Goal: Find specific page/section: Find specific page/section

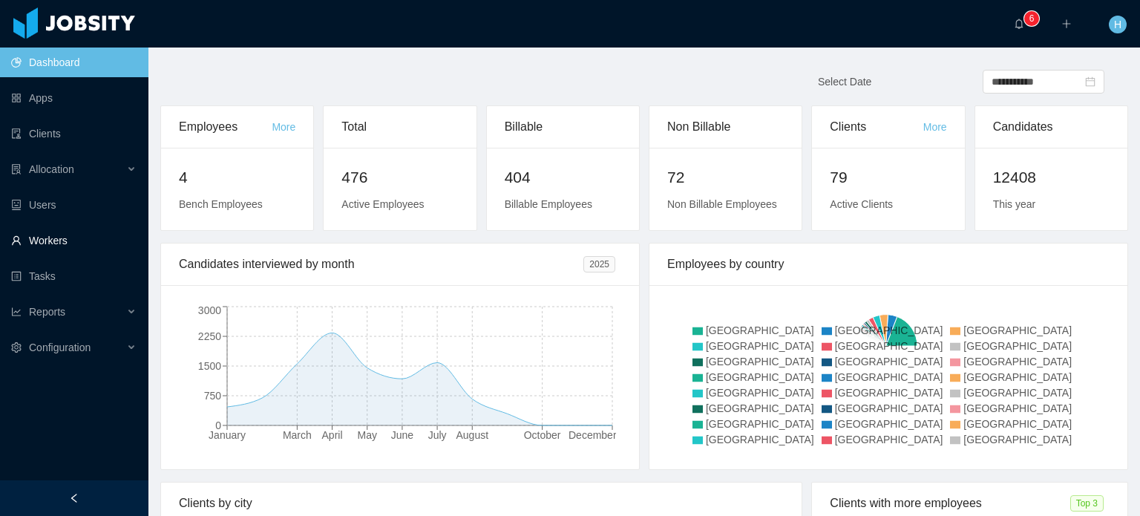
click at [46, 246] on link "Workers" at bounding box center [73, 241] width 125 height 30
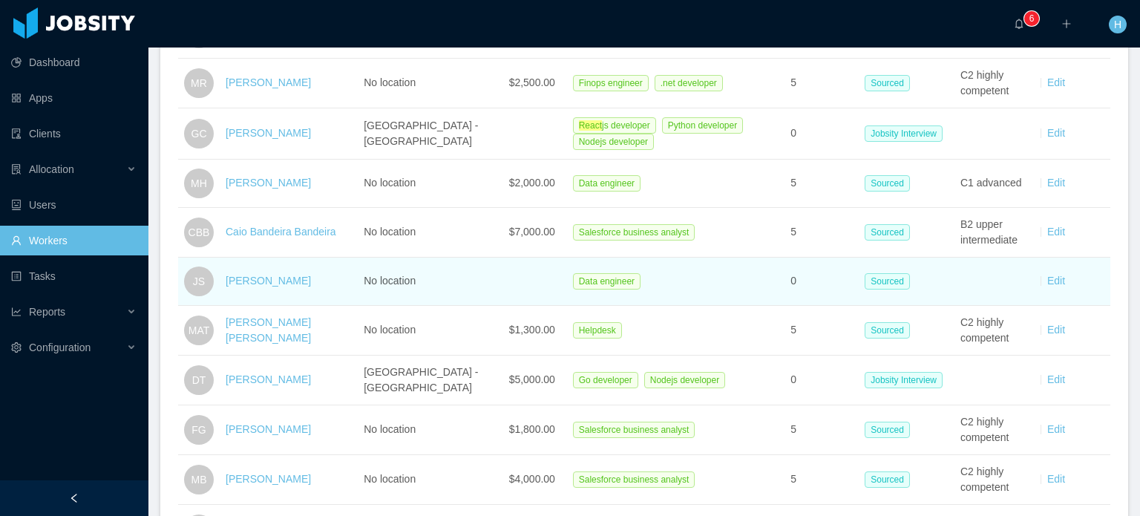
scroll to position [371, 0]
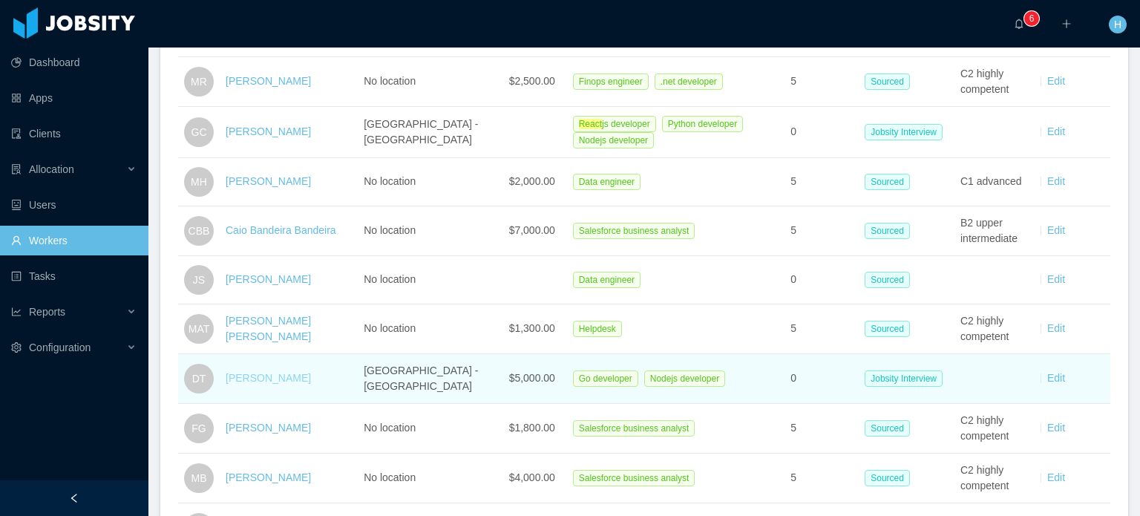
click at [281, 378] on link "[PERSON_NAME]" at bounding box center [268, 378] width 85 height 12
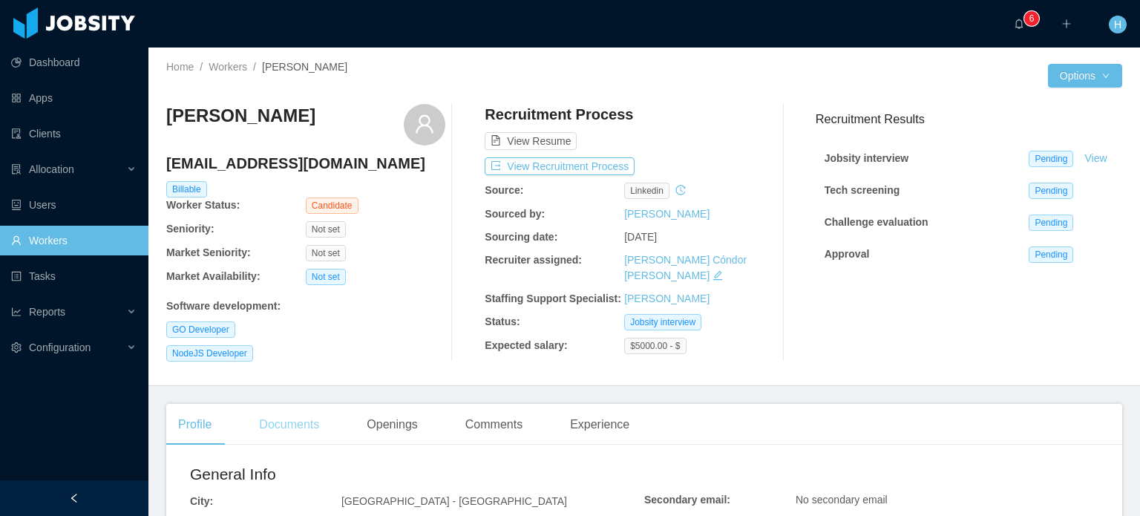
click at [298, 419] on div "Documents" at bounding box center [289, 425] width 84 height 42
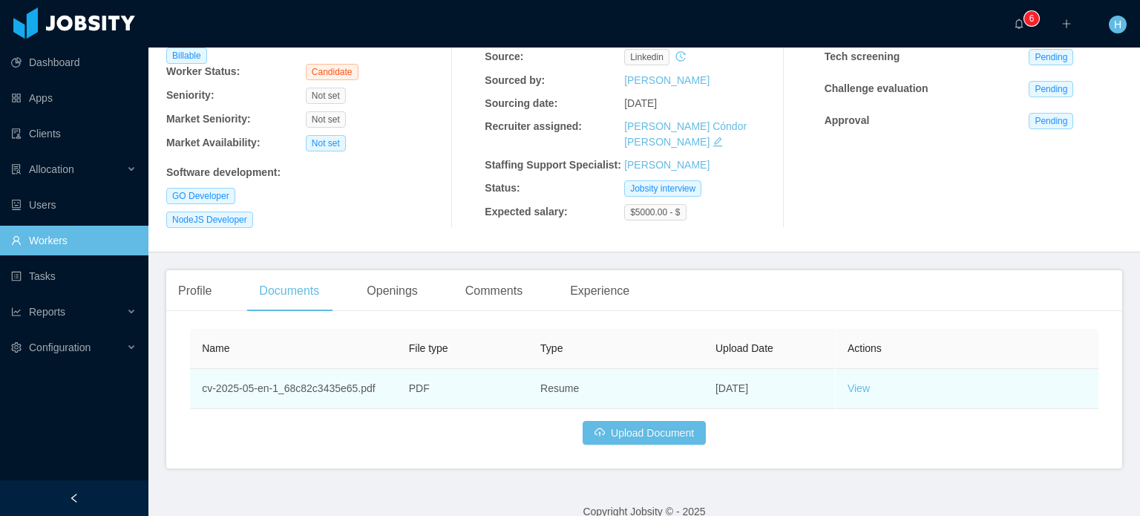
scroll to position [151, 0]
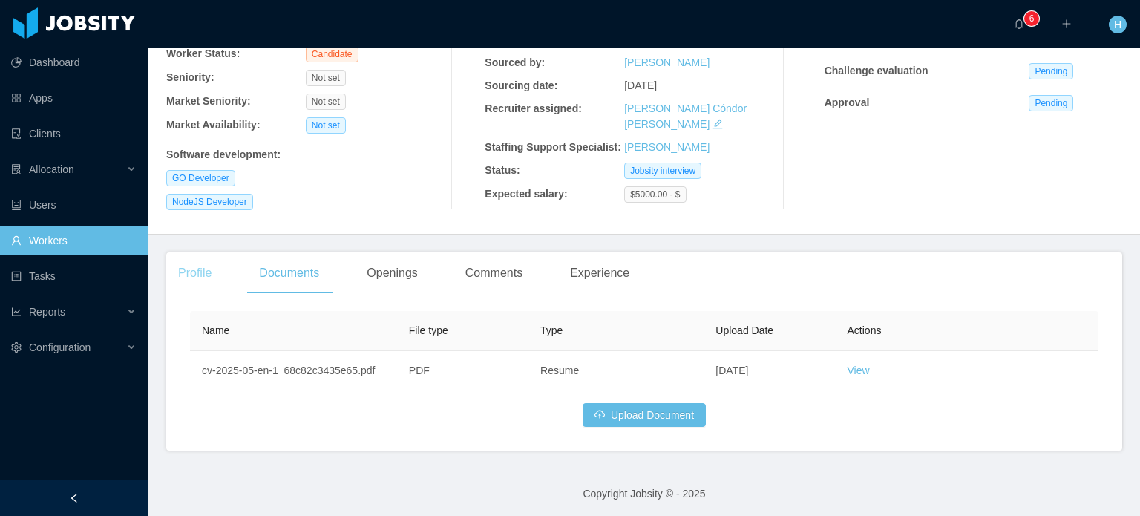
click at [206, 274] on div "Profile" at bounding box center [194, 273] width 57 height 42
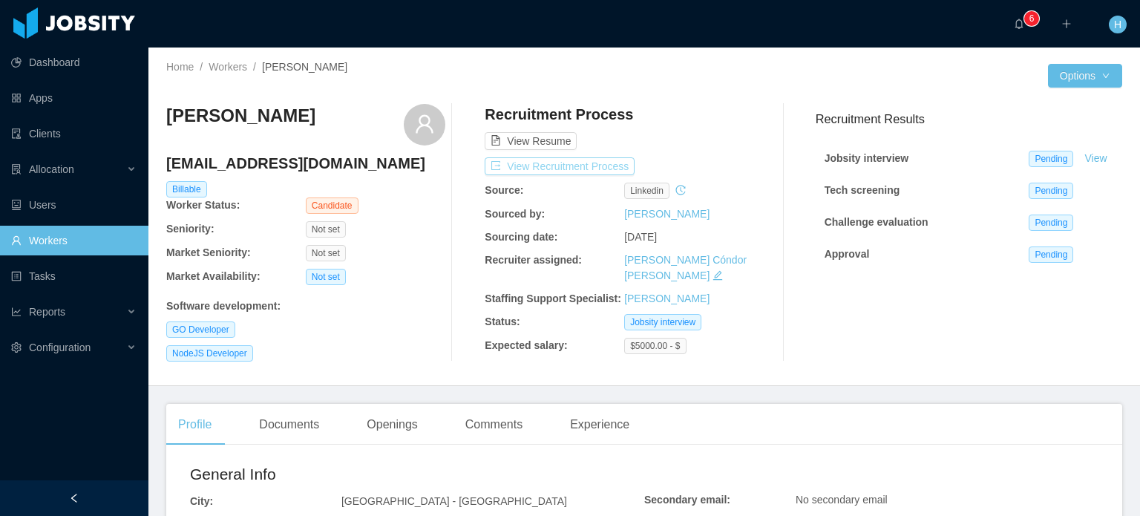
click at [543, 168] on button "View Recruitment Process" at bounding box center [560, 166] width 150 height 18
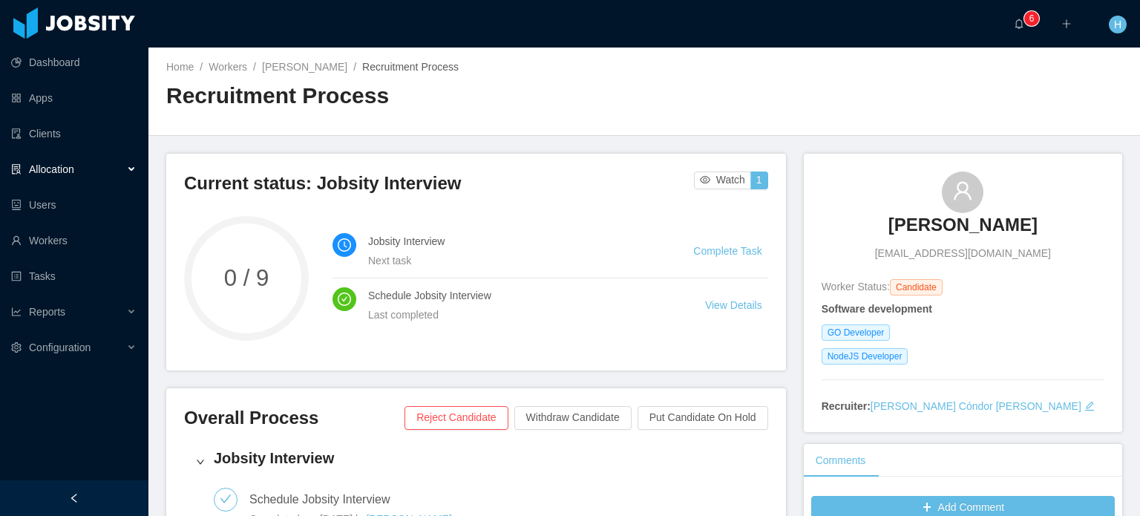
click at [48, 176] on div "Allocation" at bounding box center [74, 169] width 148 height 30
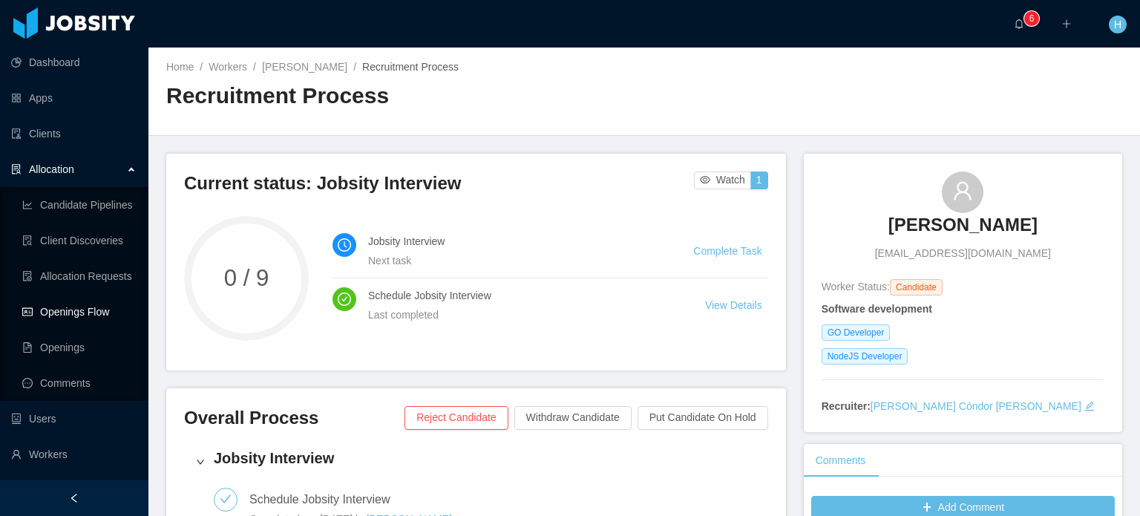
click at [73, 317] on link "Openings Flow" at bounding box center [79, 312] width 114 height 30
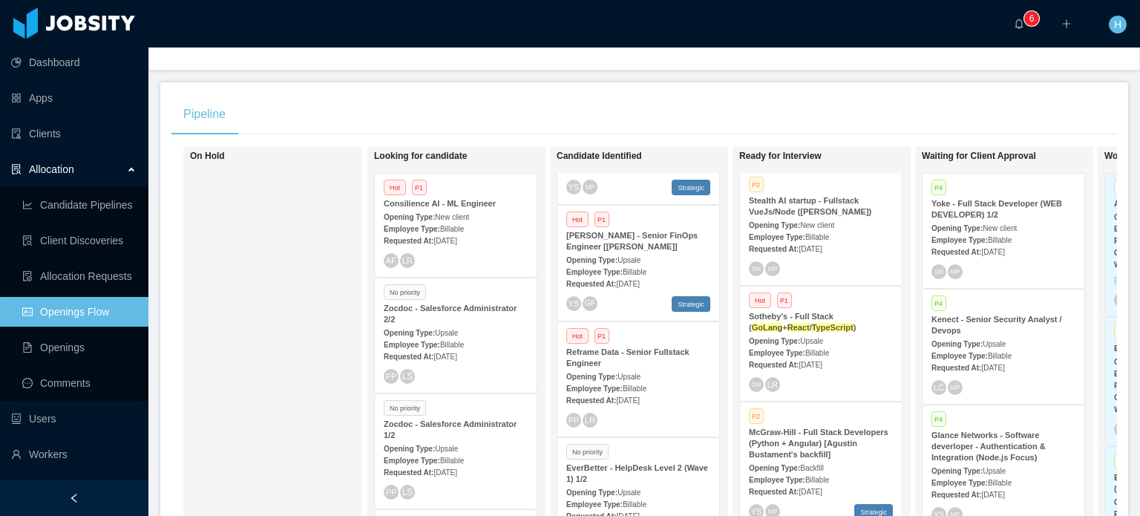
scroll to position [445, 0]
click at [783, 321] on ah_el_jm_1757639839554 "GoLang" at bounding box center [767, 325] width 31 height 9
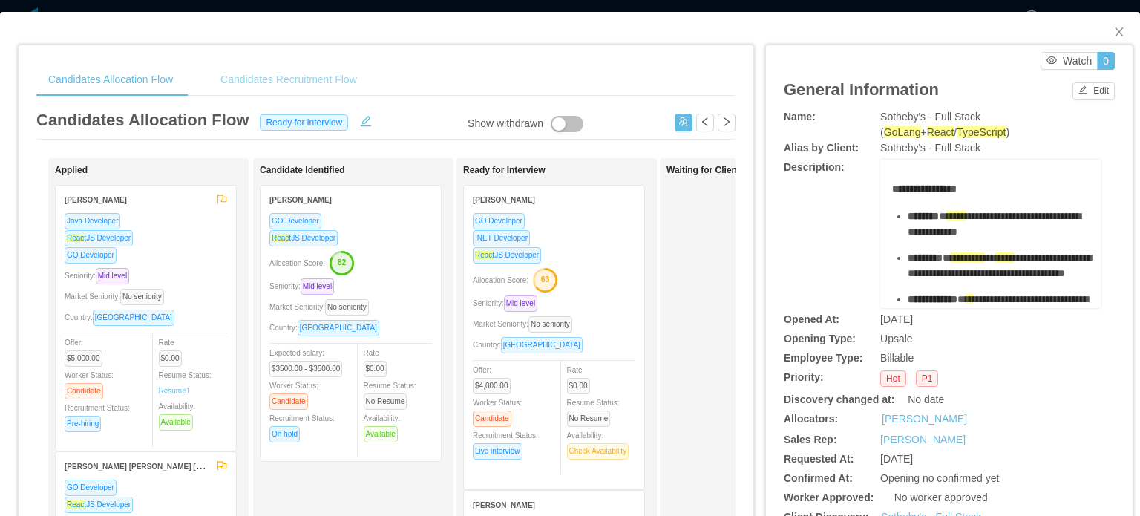
click at [261, 82] on div "Candidates Recruitment Flow" at bounding box center [289, 79] width 160 height 33
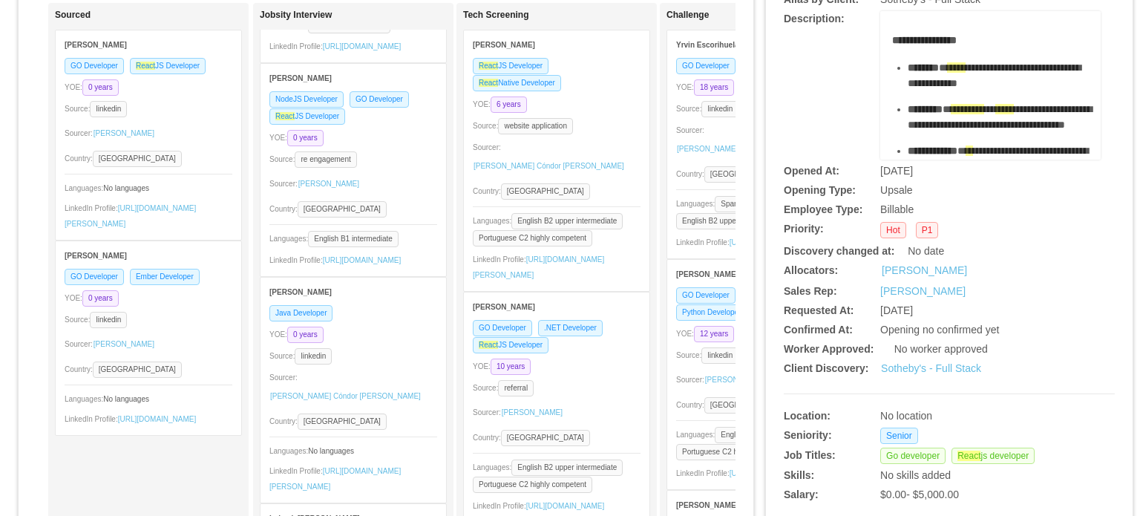
scroll to position [445, 0]
